Goal: Task Accomplishment & Management: Manage account settings

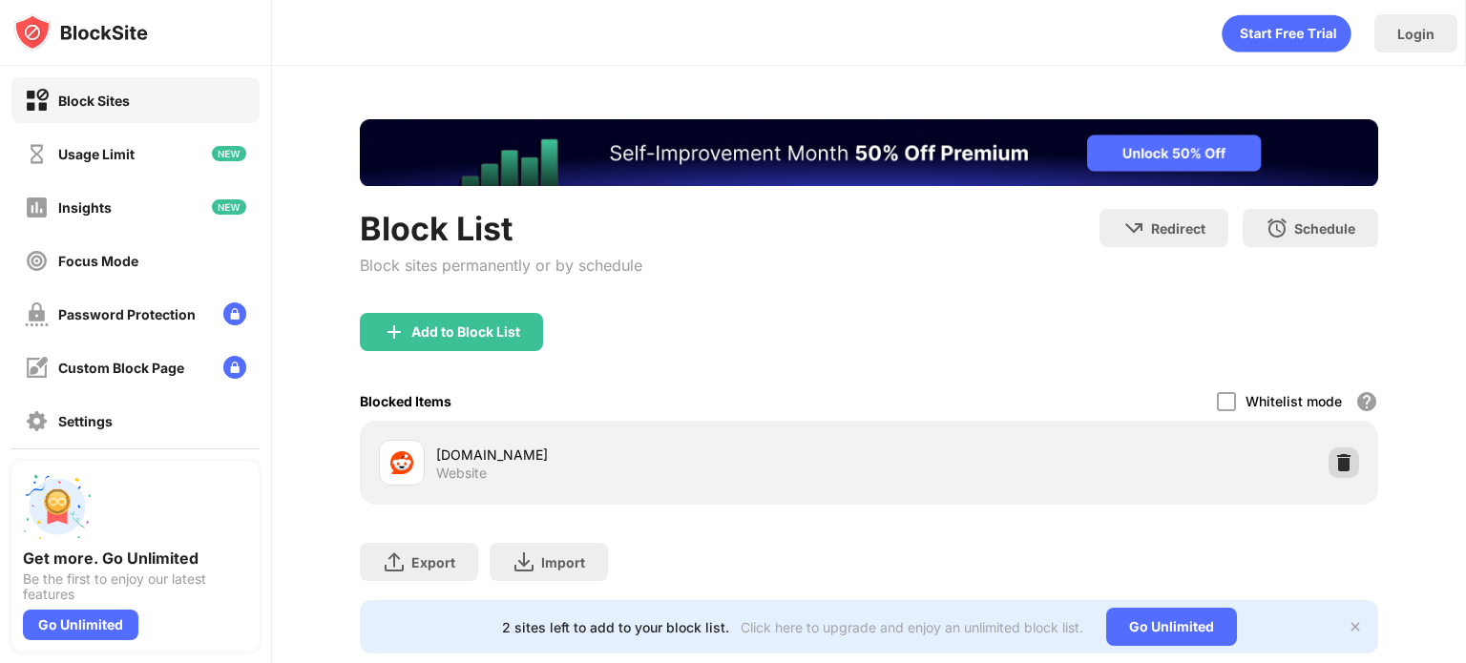
click at [1337, 465] on img at bounding box center [1343, 462] width 19 height 19
